Goal: Task Accomplishment & Management: Complete application form

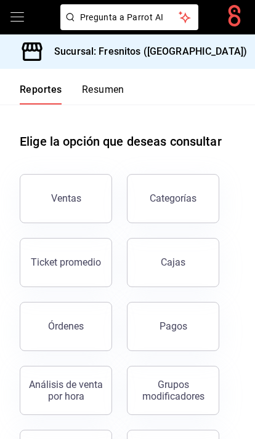
click at [8, 23] on div "Pregunta a Parrot AI" at bounding box center [127, 17] width 255 height 34
click at [17, 20] on icon "open drawer" at bounding box center [17, 17] width 15 height 15
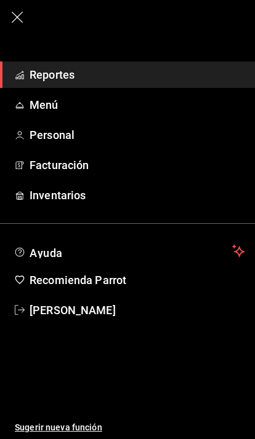
click at [52, 133] on span "Personal" at bounding box center [137, 135] width 215 height 17
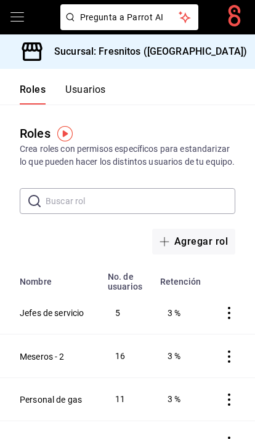
click at [101, 119] on div "Roles Crea roles con permisos específicos para estandarizar lo que pueden hacer…" at bounding box center [127, 180] width 255 height 150
click at [85, 87] on button "Usuarios" at bounding box center [85, 94] width 41 height 21
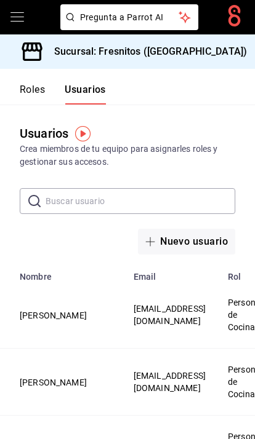
click at [196, 248] on button "Nuevo usuario" at bounding box center [186, 242] width 97 height 26
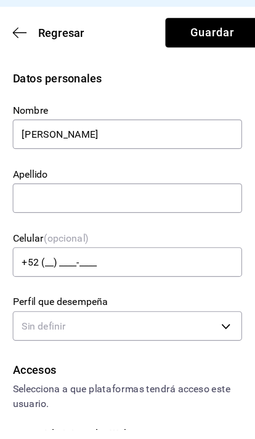
type input "[PERSON_NAME]"
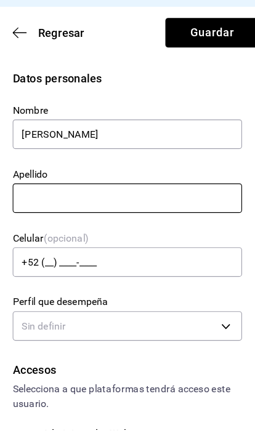
click at [132, 223] on input "text" at bounding box center [120, 236] width 201 height 26
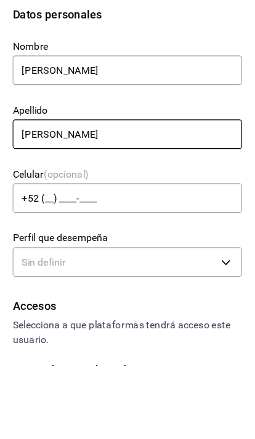
type input "[PERSON_NAME]"
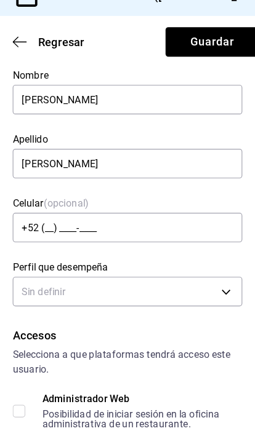
scroll to position [50, 0]
click at [191, 198] on body "Pregunta a Parrot AI Pregunta a Parrot AI Reportes Menú Personal Facturación In…" at bounding box center [127, 219] width 255 height 439
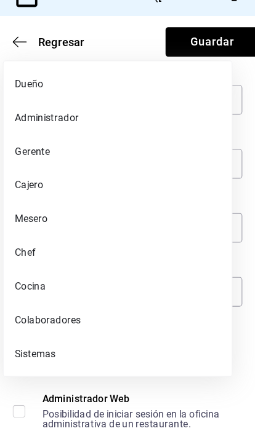
click at [50, 320] on li "Colaboradores" at bounding box center [111, 335] width 199 height 30
type input "STAFF"
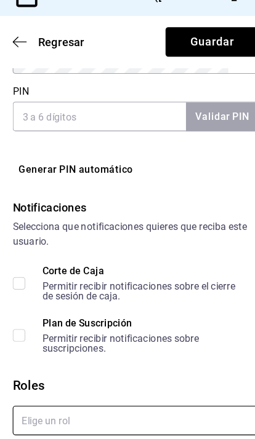
click at [103, 410] on input "text" at bounding box center [127, 423] width 215 height 26
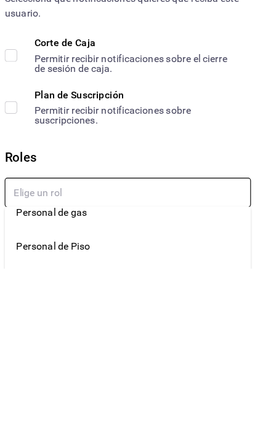
scroll to position [84, 0]
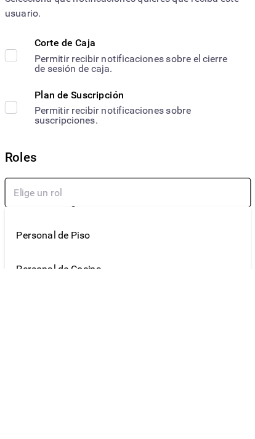
click at [58, 395] on li "Personal de Piso" at bounding box center [127, 410] width 215 height 30
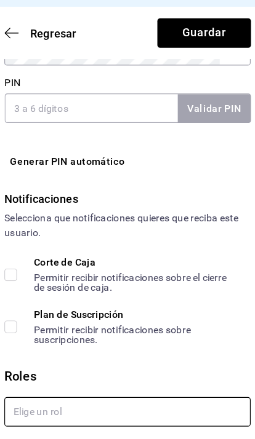
checkbox input "true"
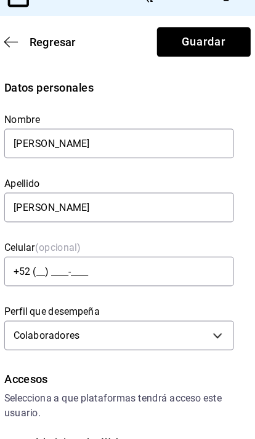
scroll to position [0, 0]
click at [124, 124] on div "Datos personales" at bounding box center [127, 131] width 215 height 15
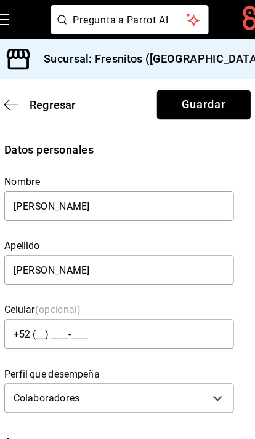
click at [177, 96] on button "Guardar" at bounding box center [194, 92] width 82 height 26
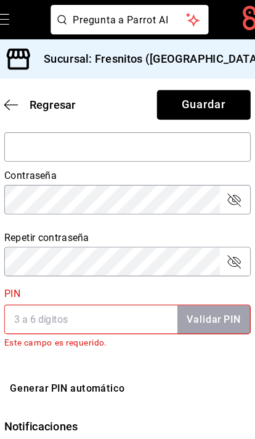
click at [90, 276] on input "PIN" at bounding box center [95, 279] width 151 height 26
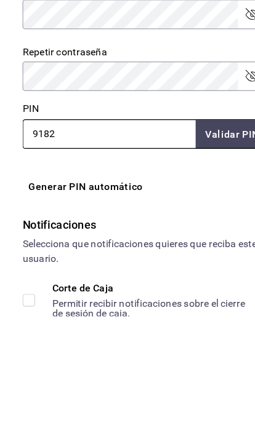
type input "9182"
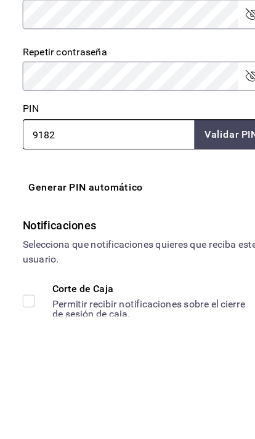
click at [202, 266] on button "Validar PIN" at bounding box center [202, 279] width 65 height 26
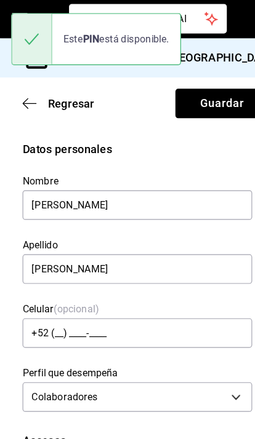
scroll to position [0, 0]
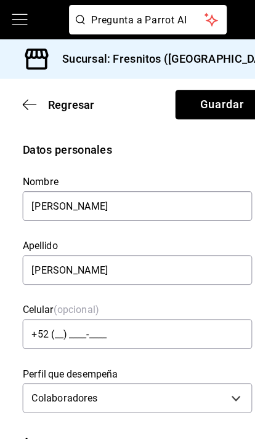
click at [186, 93] on button "Guardar" at bounding box center [194, 92] width 82 height 26
